Goal: Task Accomplishment & Management: Use online tool/utility

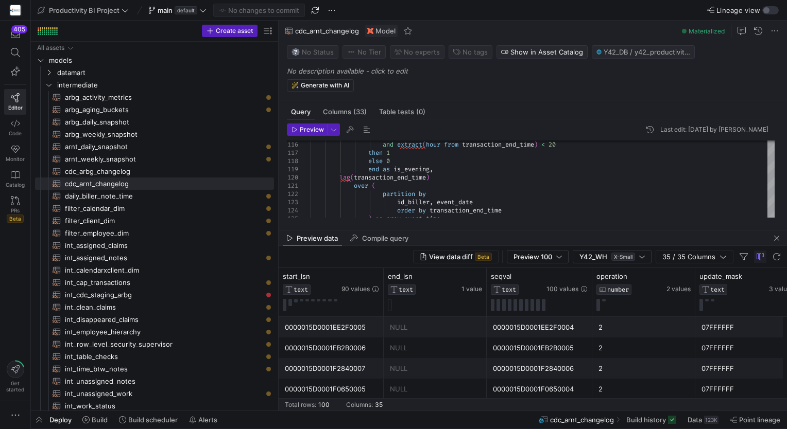
scroll to position [8, 144]
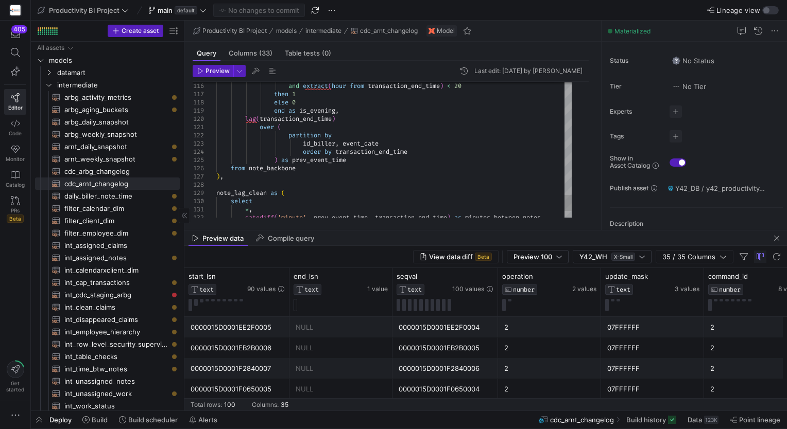
drag, startPoint x: 277, startPoint y: 152, endPoint x: 183, endPoint y: 174, distance: 96.6
click at [776, 238] on span "button" at bounding box center [776, 238] width 12 height 12
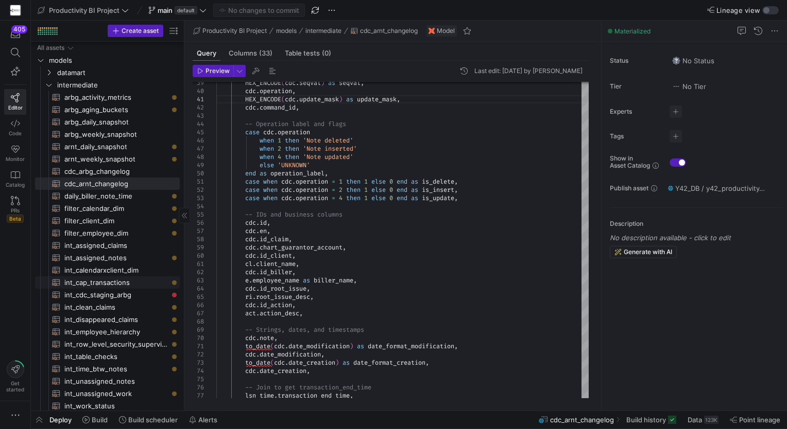
scroll to position [82, 0]
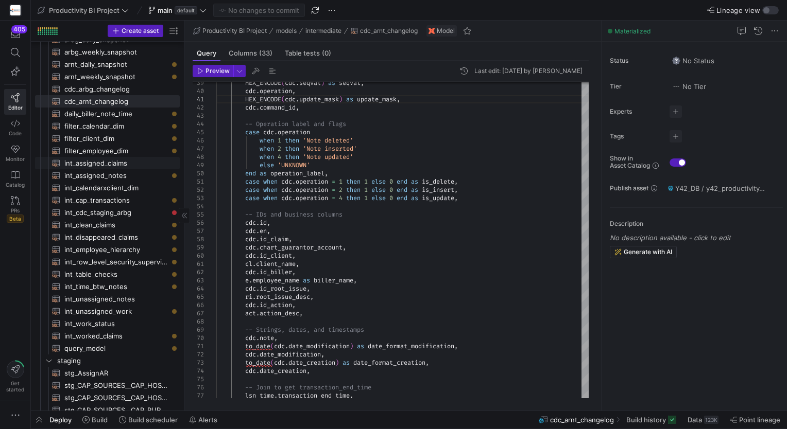
click at [120, 160] on span "int_assigned_claims​​​​​​​​​​" at bounding box center [116, 164] width 104 height 12
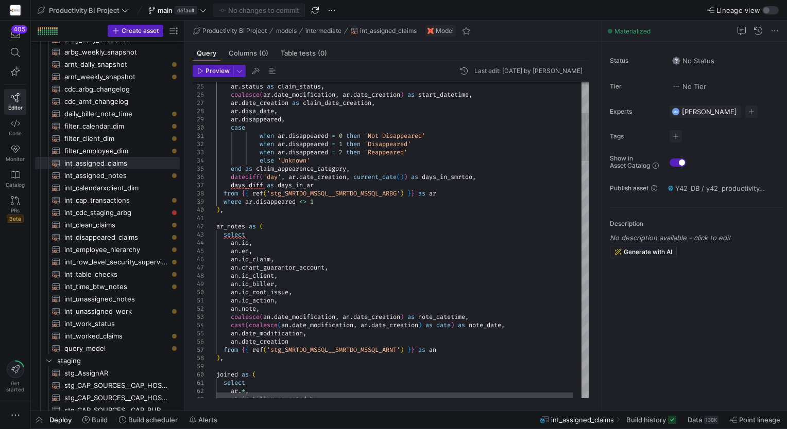
type textarea "[DOMAIN_NAME]_action, an.note, coalesce([DOMAIN_NAME]_modification, [DOMAIN_NAM…"
drag, startPoint x: 256, startPoint y: 311, endPoint x: 244, endPoint y: 309, distance: 13.0
type textarea "note"
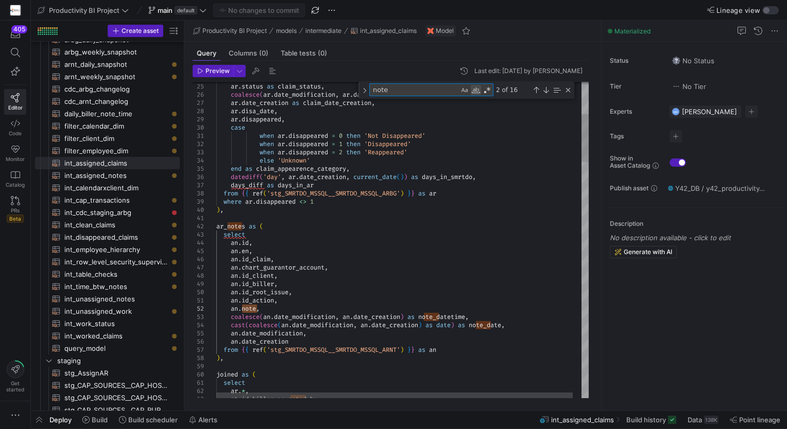
click at [477, 90] on div "Match Whole Word (Alt+W)" at bounding box center [476, 90] width 10 height 10
click at [547, 93] on div "Next Match (Enter)" at bounding box center [546, 90] width 8 height 8
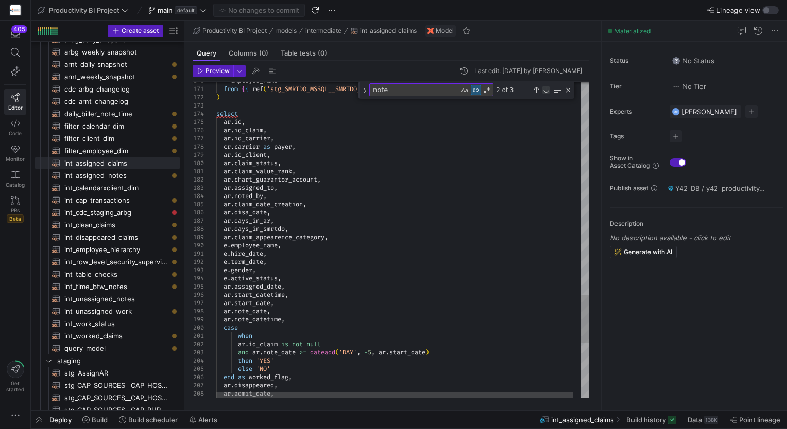
click at [548, 92] on div "Next Match (Enter)" at bounding box center [546, 90] width 8 height 8
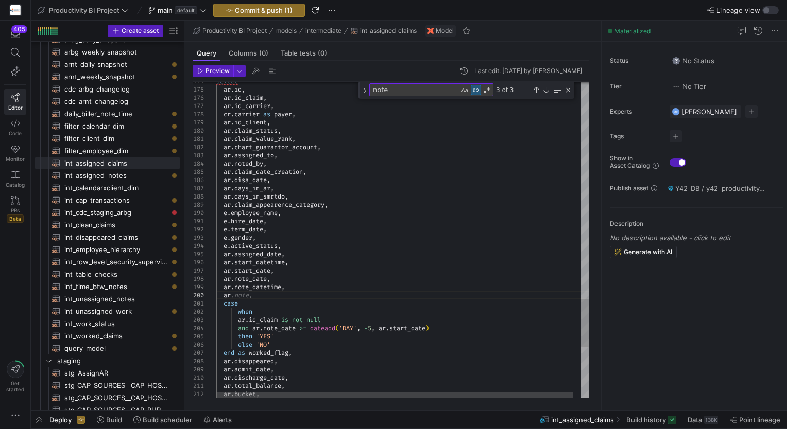
scroll to position [74, 18]
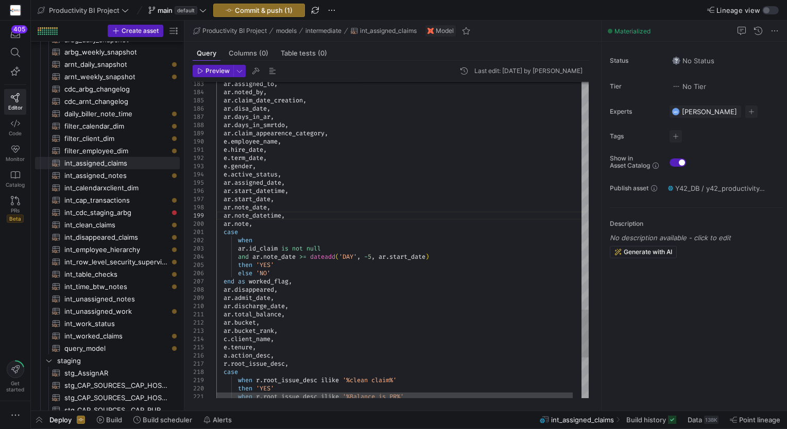
type textarea "e.hire_date, e.term_date, e.gender, e.active_status, ar.assigned_date, ar.start…"
type textarea "bucke"
type textarea "[DOMAIN_NAME]_balance, ar.bucket, ar.bucket_rank, c.client_name, [PERSON_NAME]t…"
type textarea "bucket"
type textarea "ar.discharge_date, ar.start_date, [DOMAIN_NAME]_client, ar.bucket, ar.bucket_ra…"
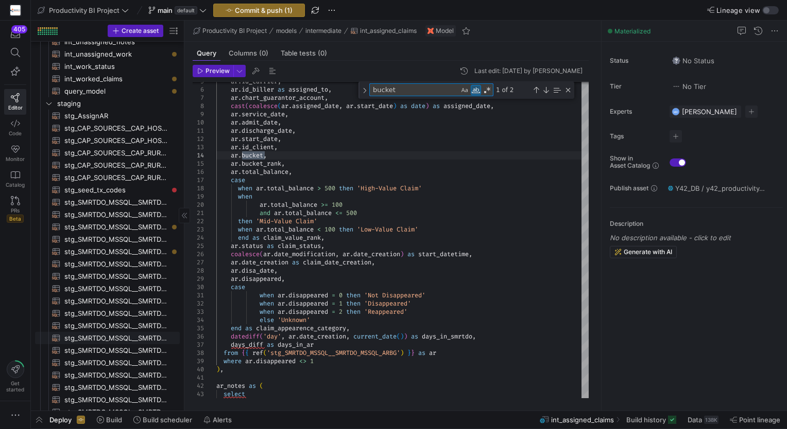
scroll to position [344, 0]
type textarea "bucket"
click at [599, 217] on icon at bounding box center [601, 216] width 6 height 6
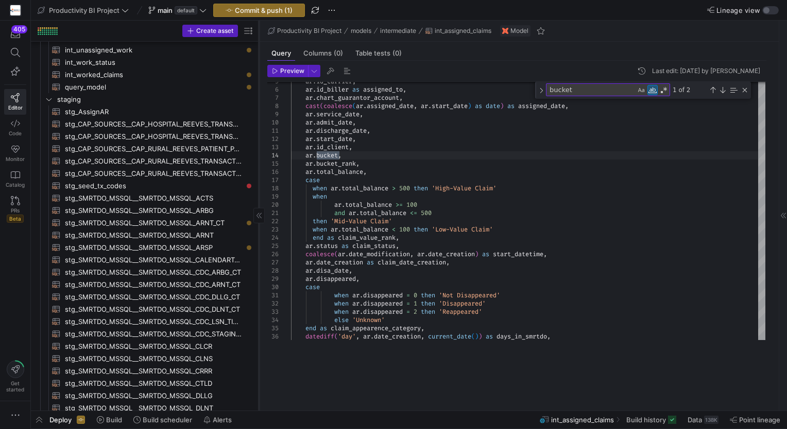
drag, startPoint x: 183, startPoint y: 196, endPoint x: 257, endPoint y: 212, distance: 76.4
click at [259, 212] on div at bounding box center [259, 216] width 1 height 390
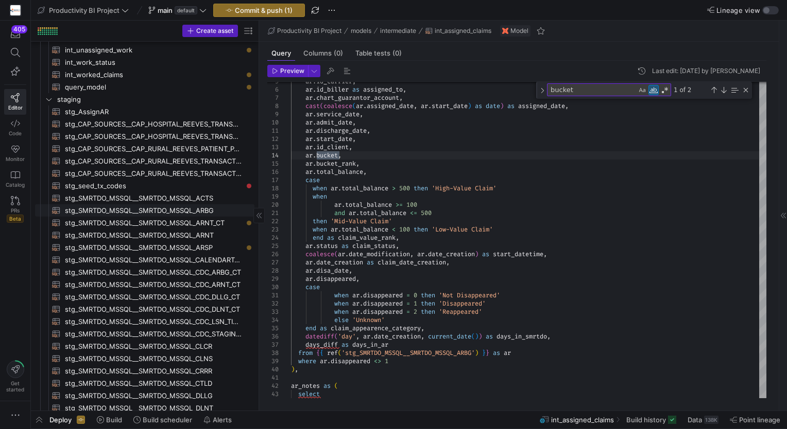
click at [206, 210] on span "stg_SMRTDO_MSSQL__SMRTDO_MSSQL_ARBG​​​​​​​​​​" at bounding box center [154, 211] width 178 height 12
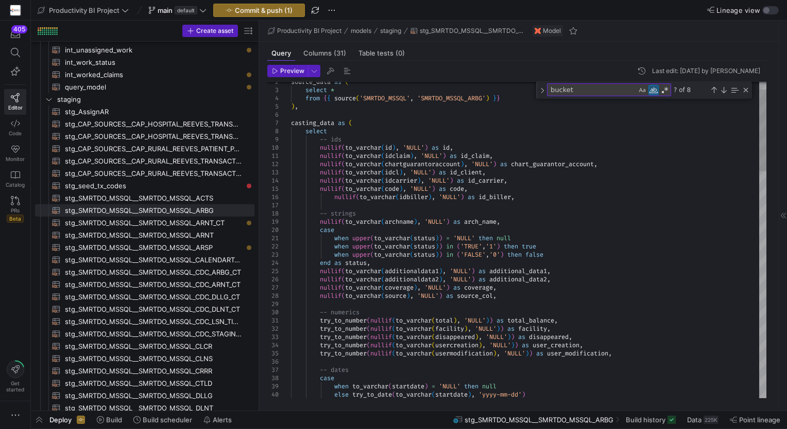
click at [610, 88] on textarea "bucket" at bounding box center [591, 90] width 89 height 12
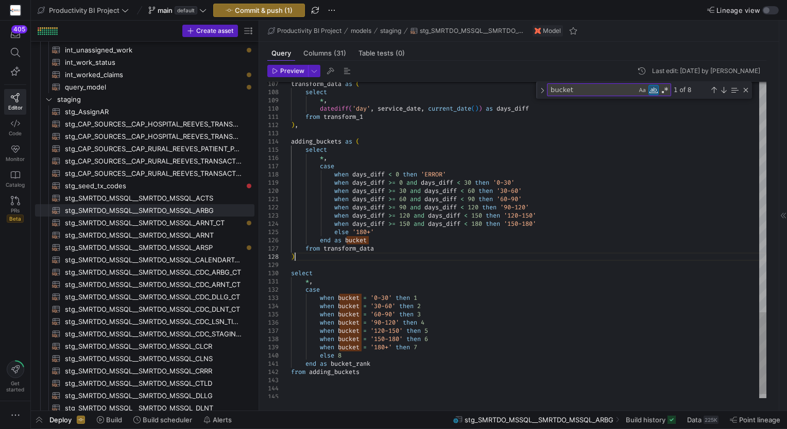
scroll to position [74, 0]
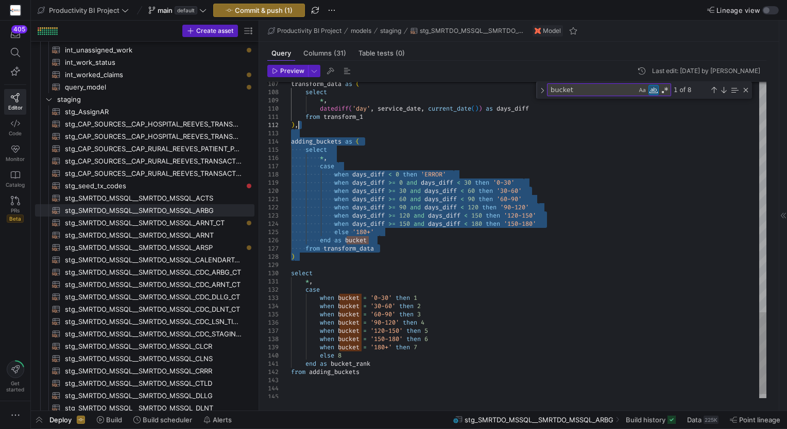
drag, startPoint x: 355, startPoint y: 260, endPoint x: 318, endPoint y: 129, distance: 136.3
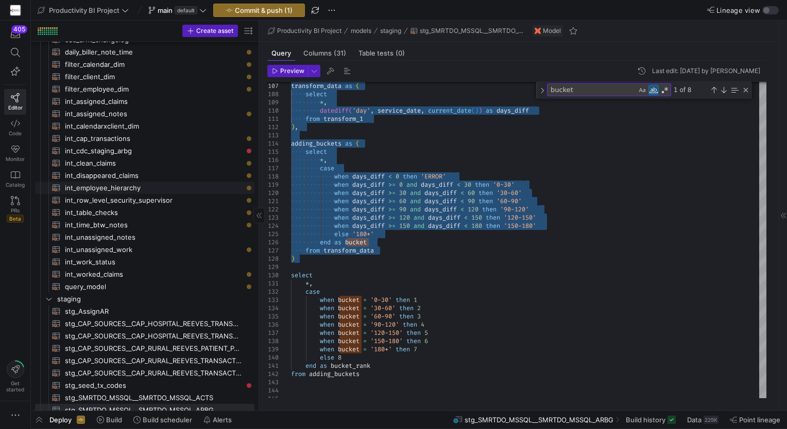
scroll to position [0, 0]
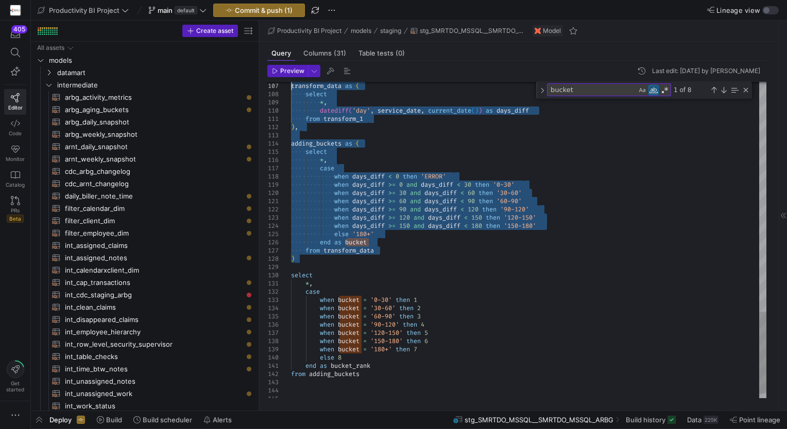
type textarea "when days_diff >= 60 and days_diff < 90 then '60-90' when days_diff >= 90 and d…"
